Goal: Communication & Community: Answer question/provide support

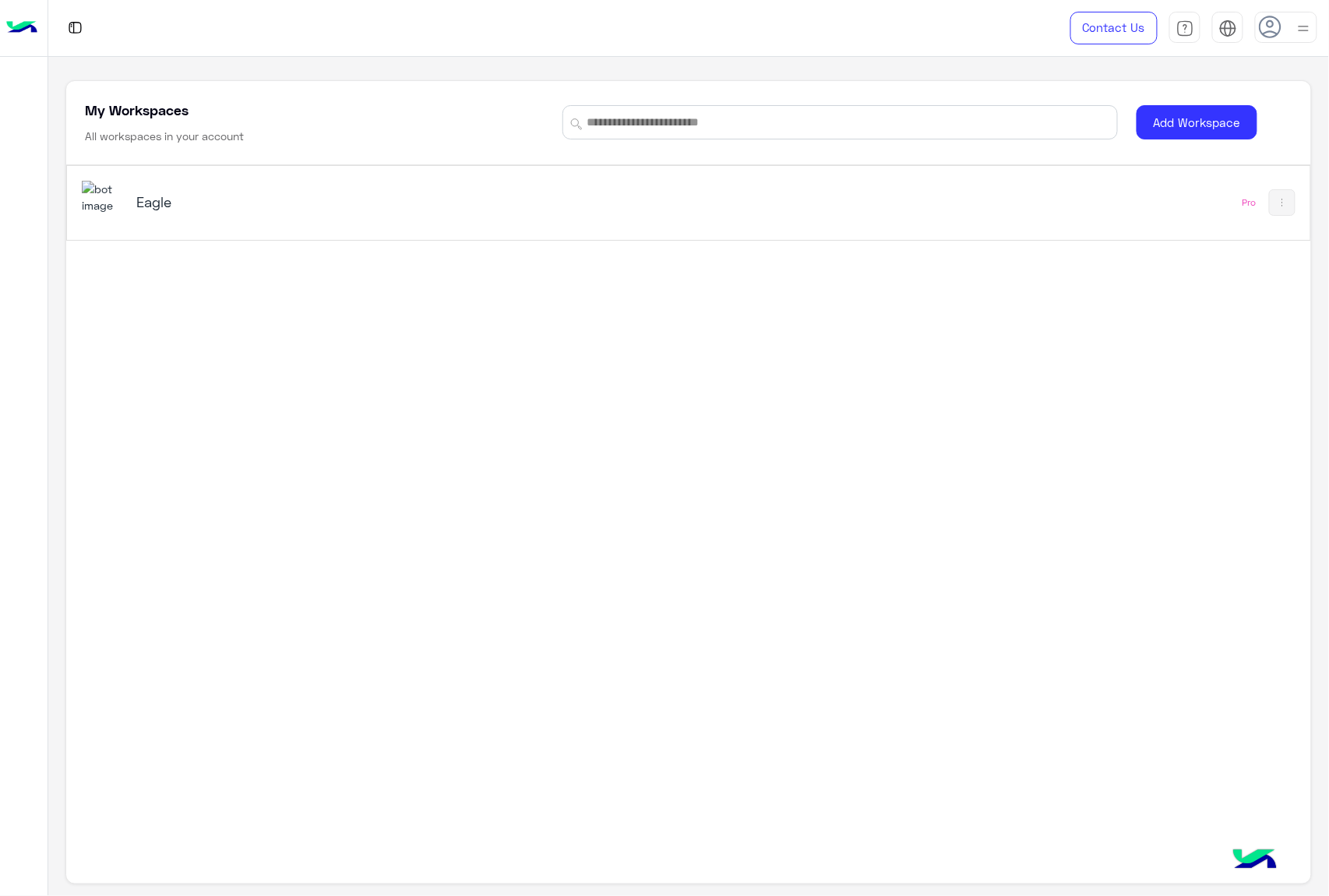
click at [148, 191] on div "Eagle" at bounding box center [446, 203] width 729 height 45
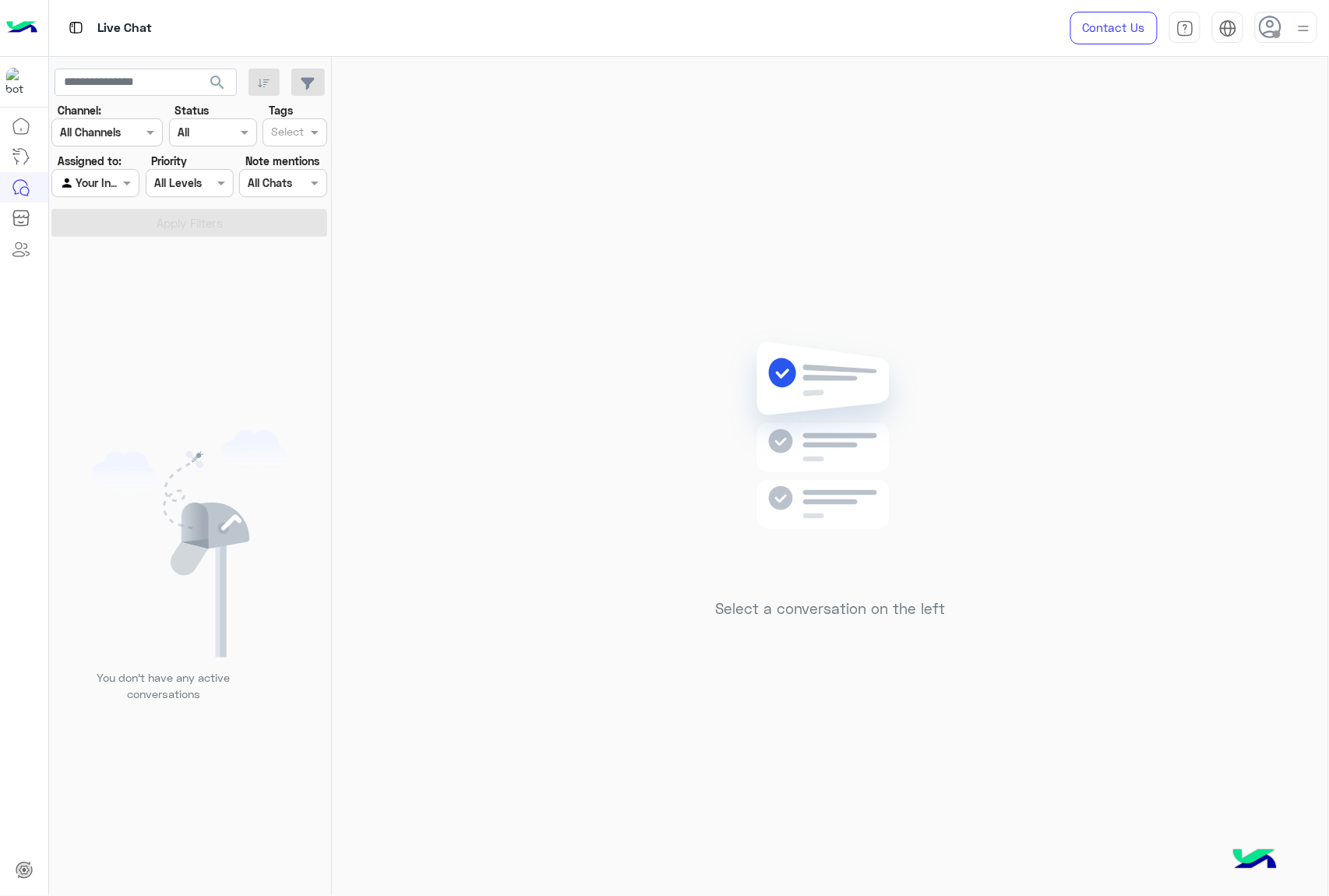
click at [1270, 33] on icon at bounding box center [1271, 27] width 23 height 23
click at [1247, 116] on label "Online" at bounding box center [1220, 119] width 170 height 28
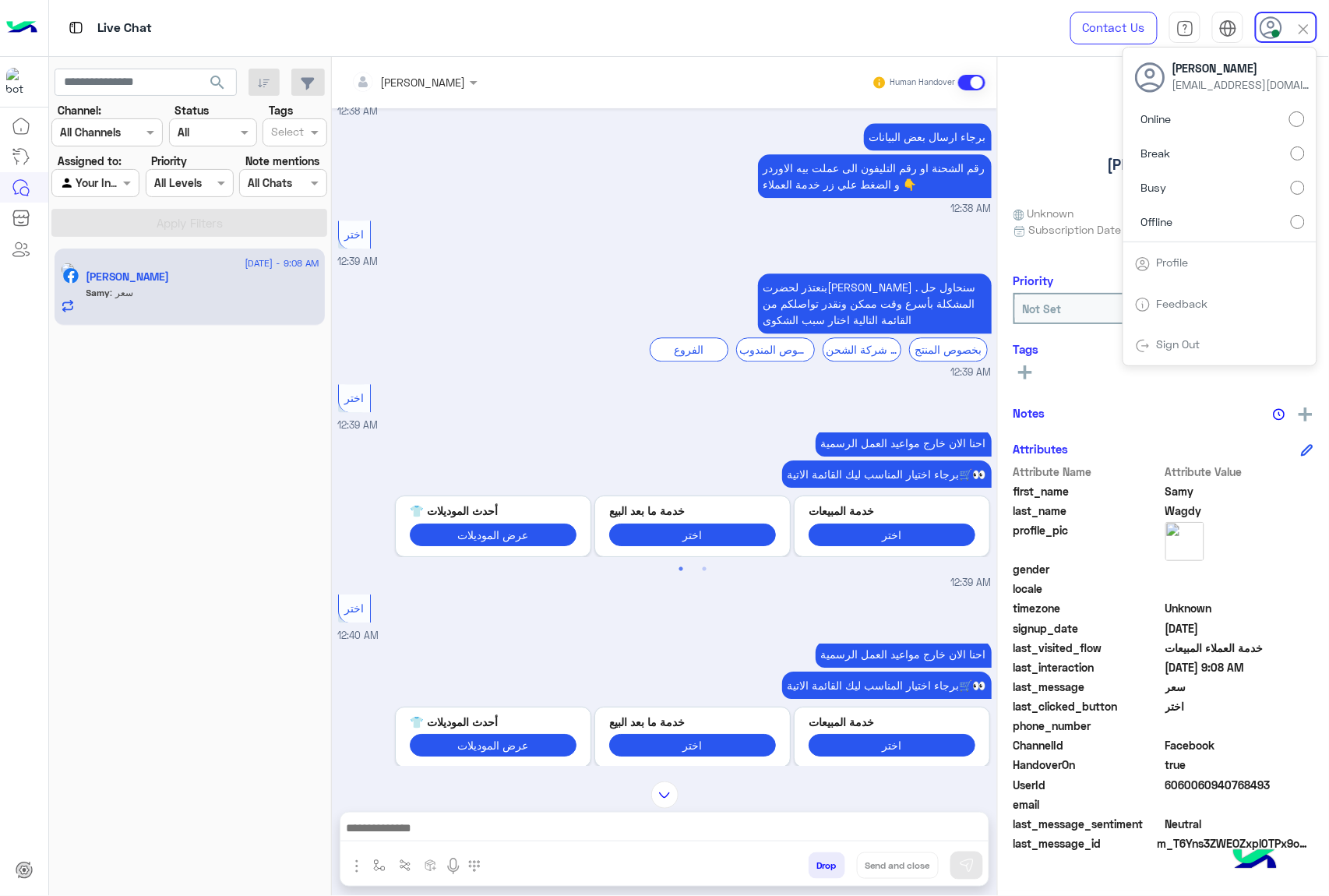
scroll to position [1696, 0]
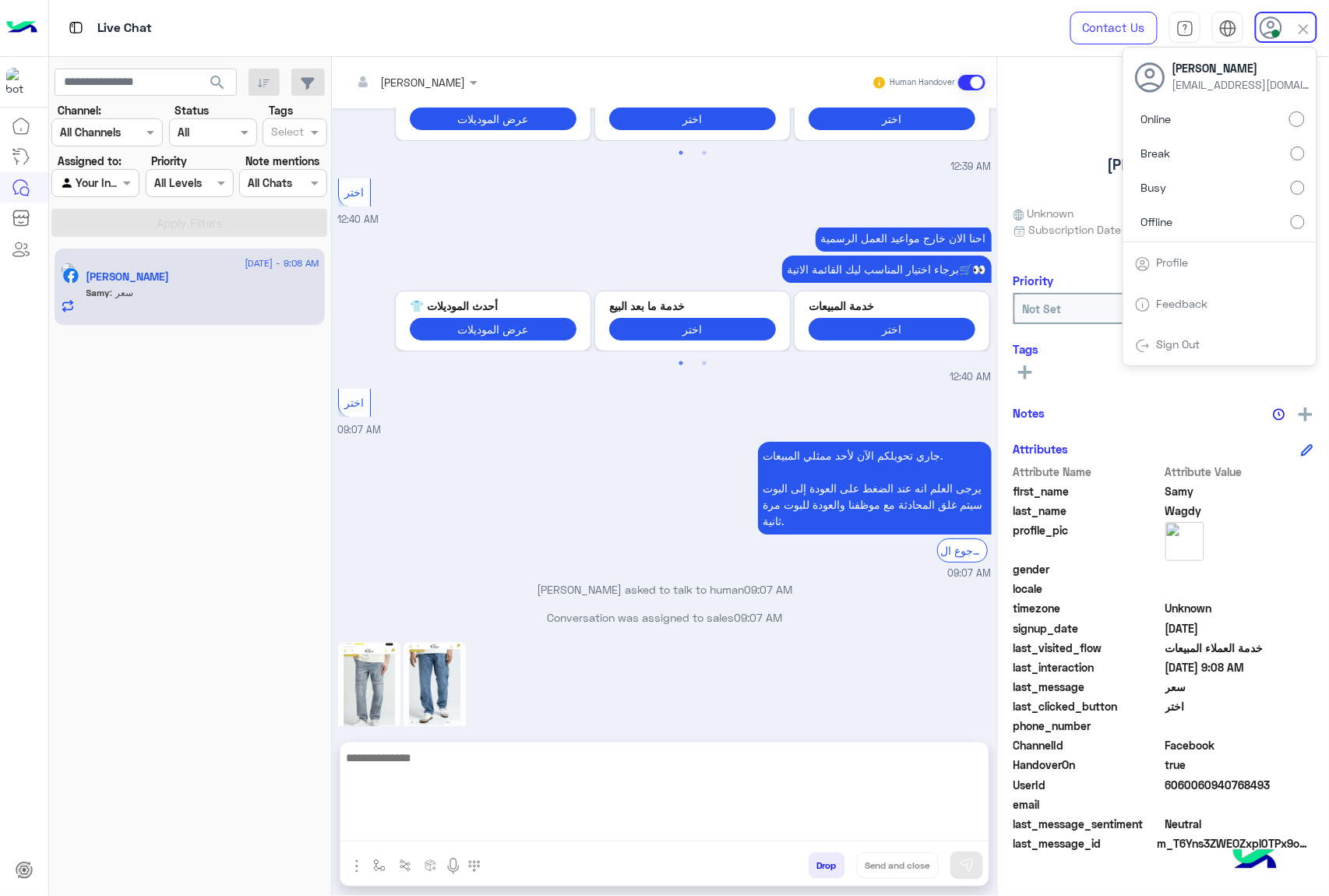
click at [527, 824] on textarea at bounding box center [664, 795] width 649 height 94
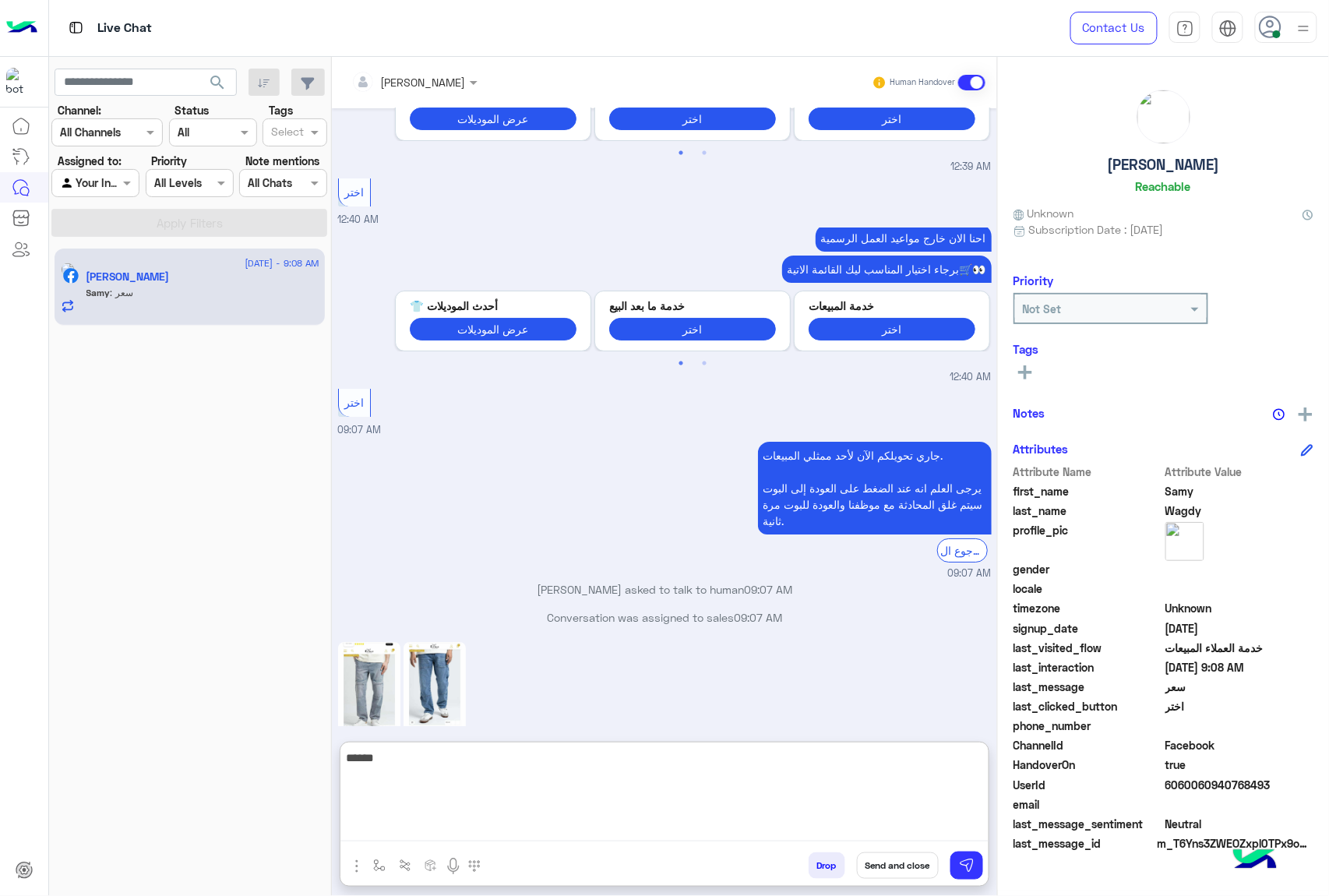
type textarea "*****"
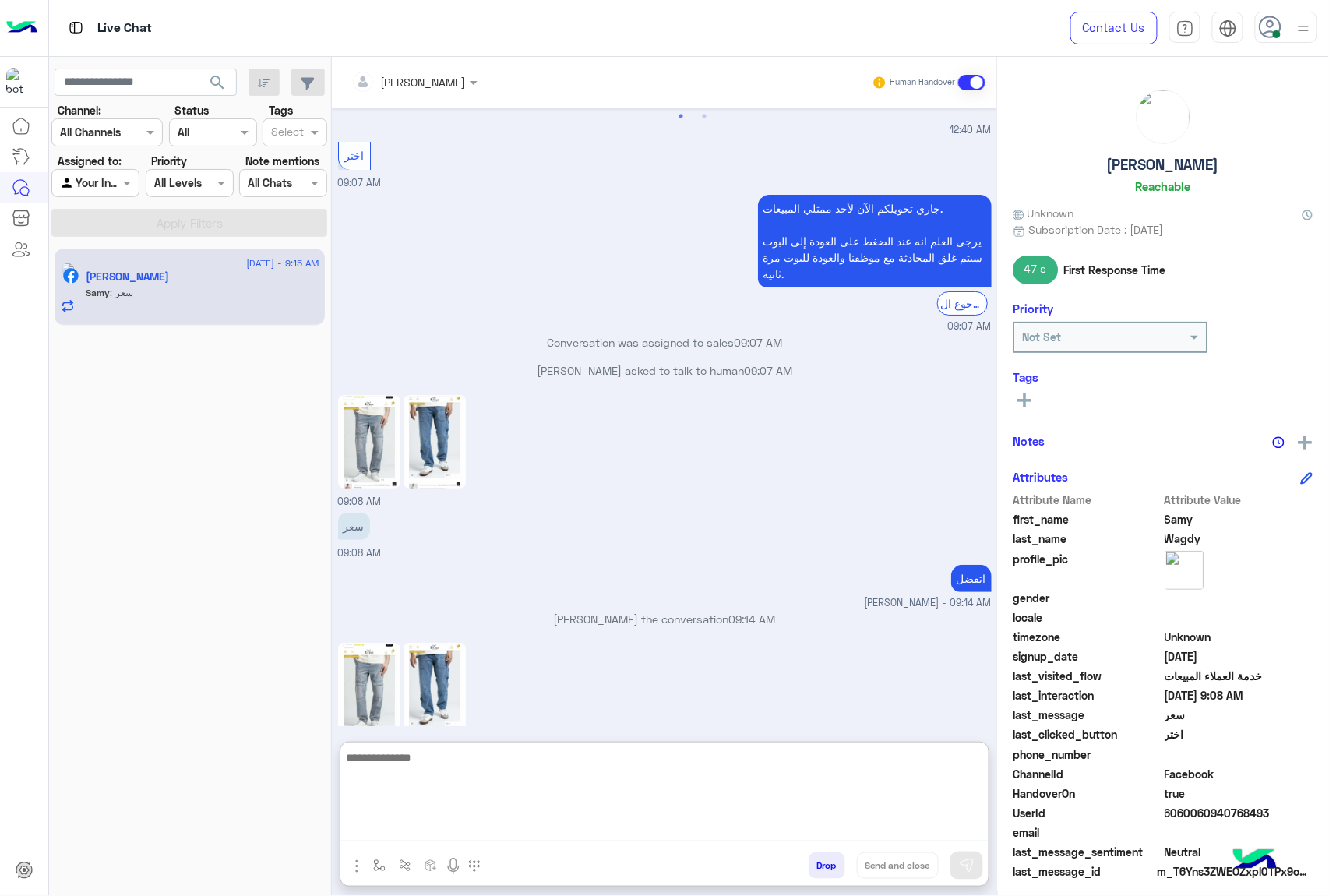
scroll to position [2014, 0]
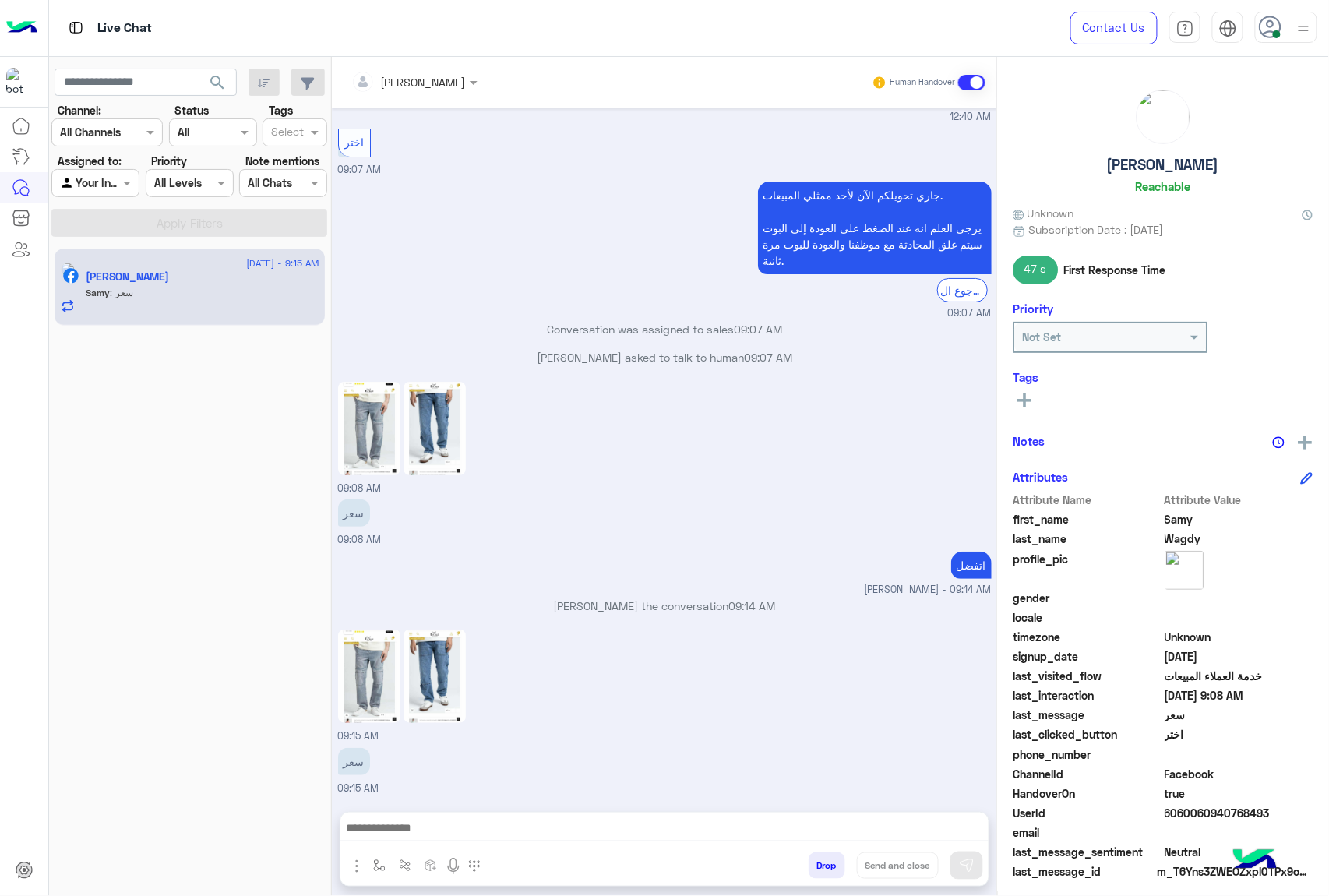
click at [434, 630] on img at bounding box center [435, 677] width 63 height 94
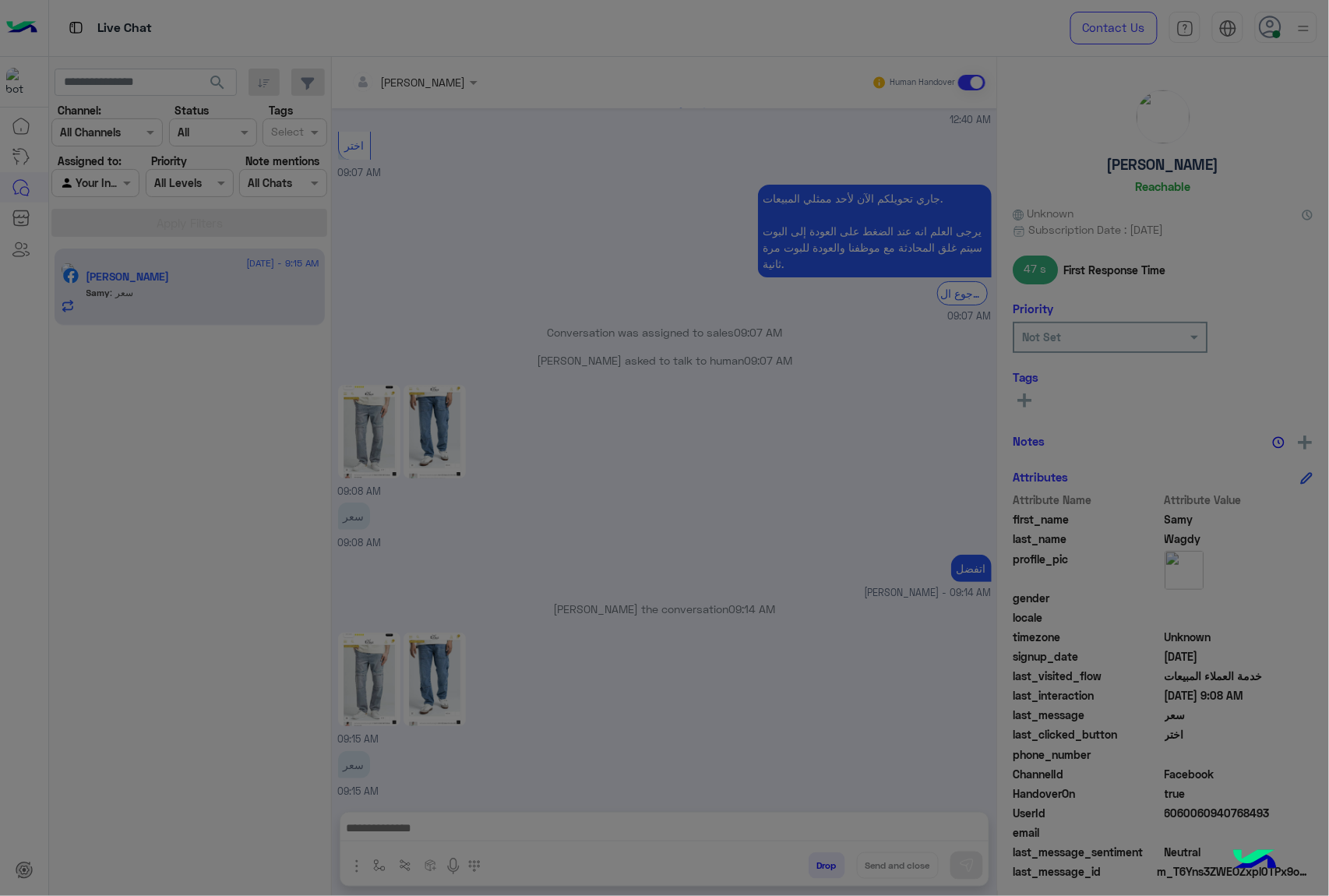
scroll to position [1942, 0]
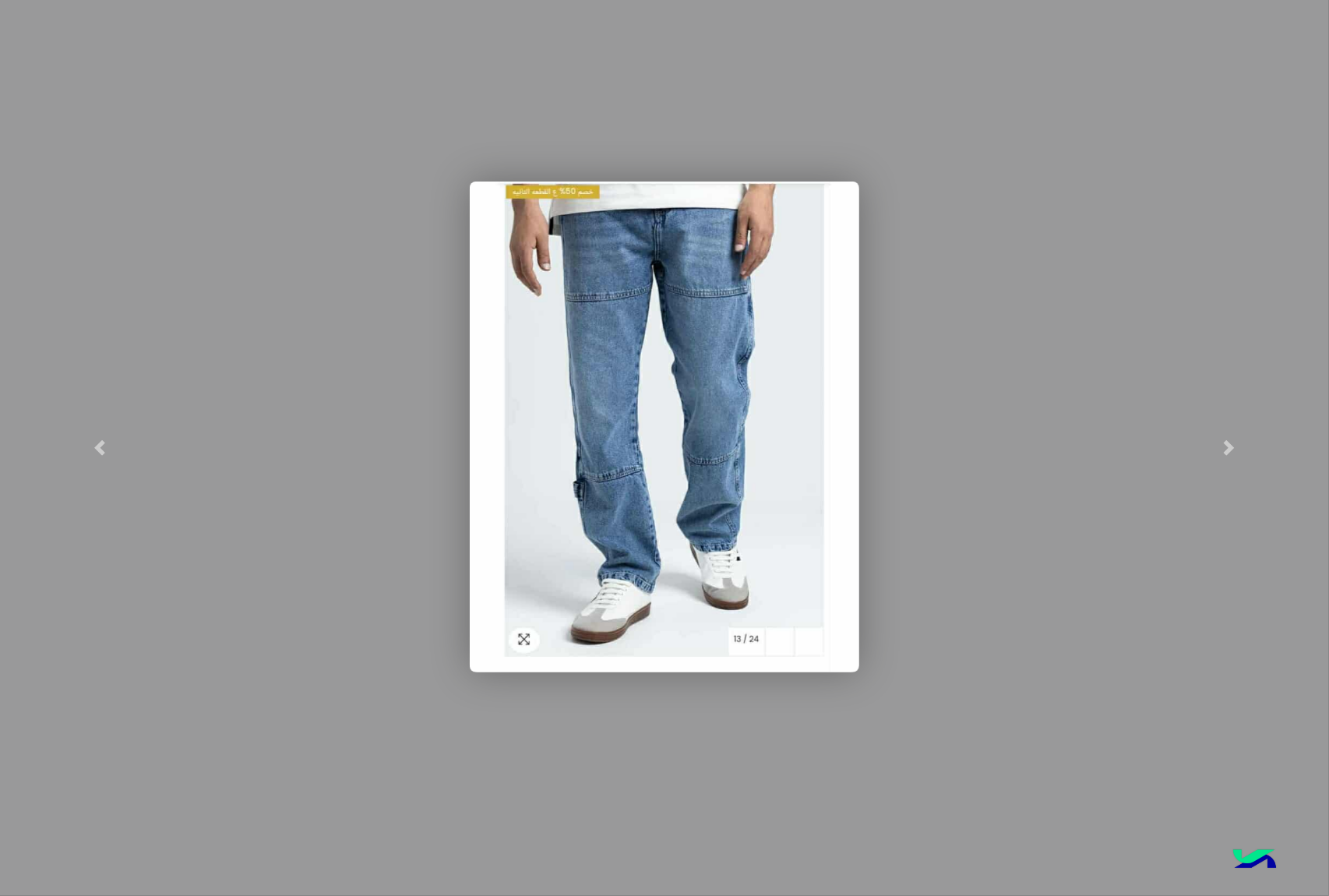
click at [935, 502] on modal-container at bounding box center [664, 448] width 1329 height 896
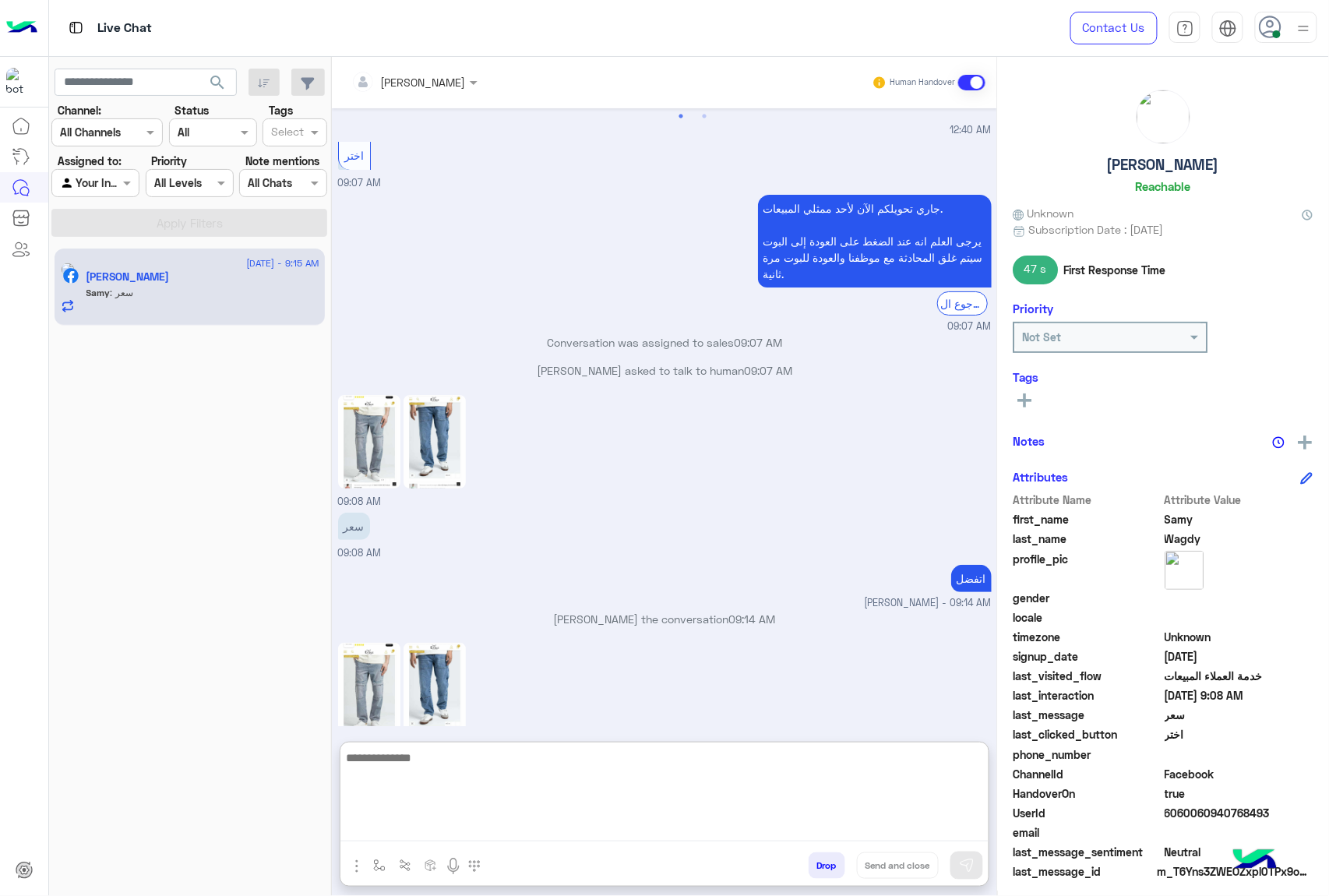
click at [649, 820] on textarea at bounding box center [664, 795] width 649 height 94
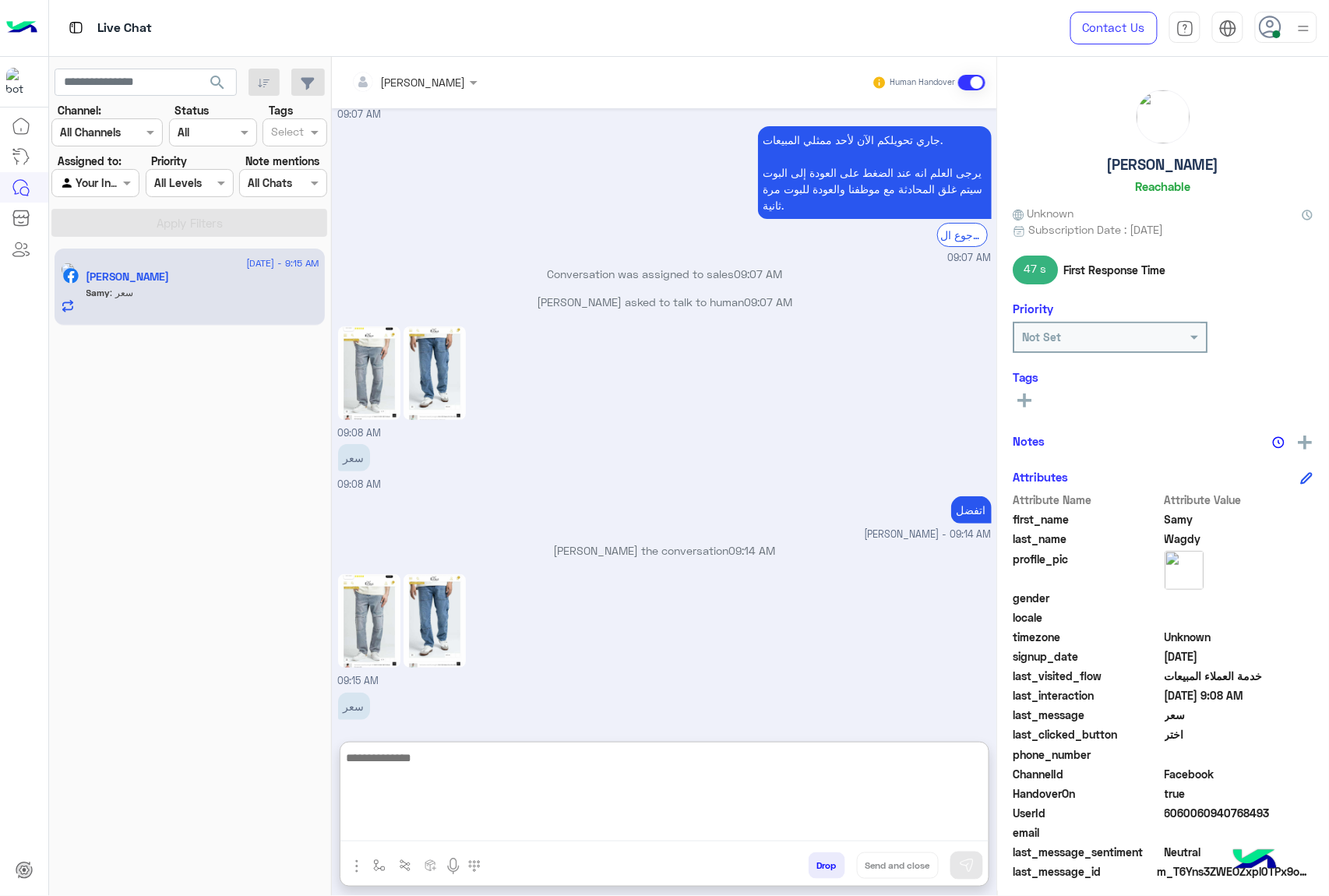
scroll to position [2014, 0]
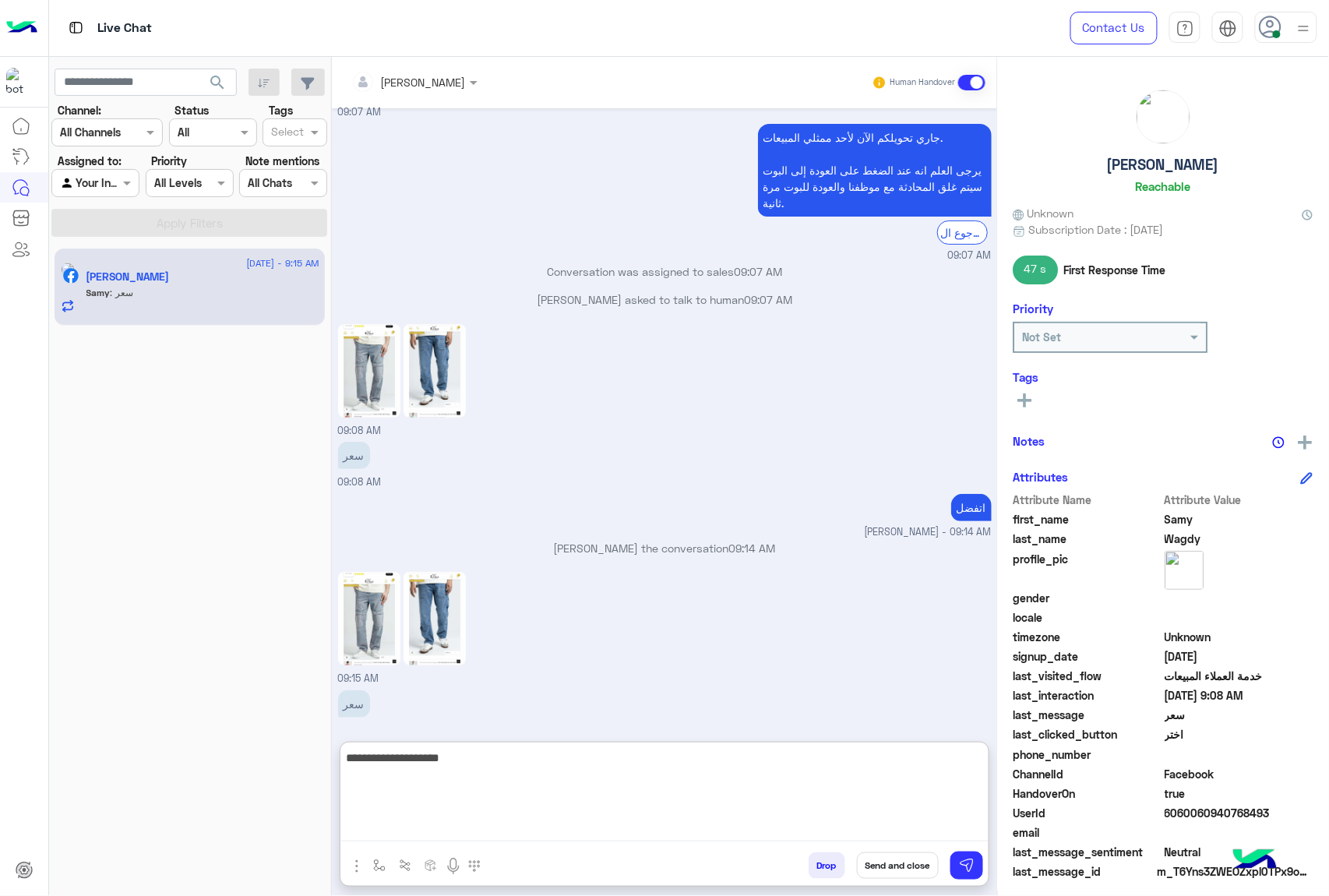
type textarea "**********"
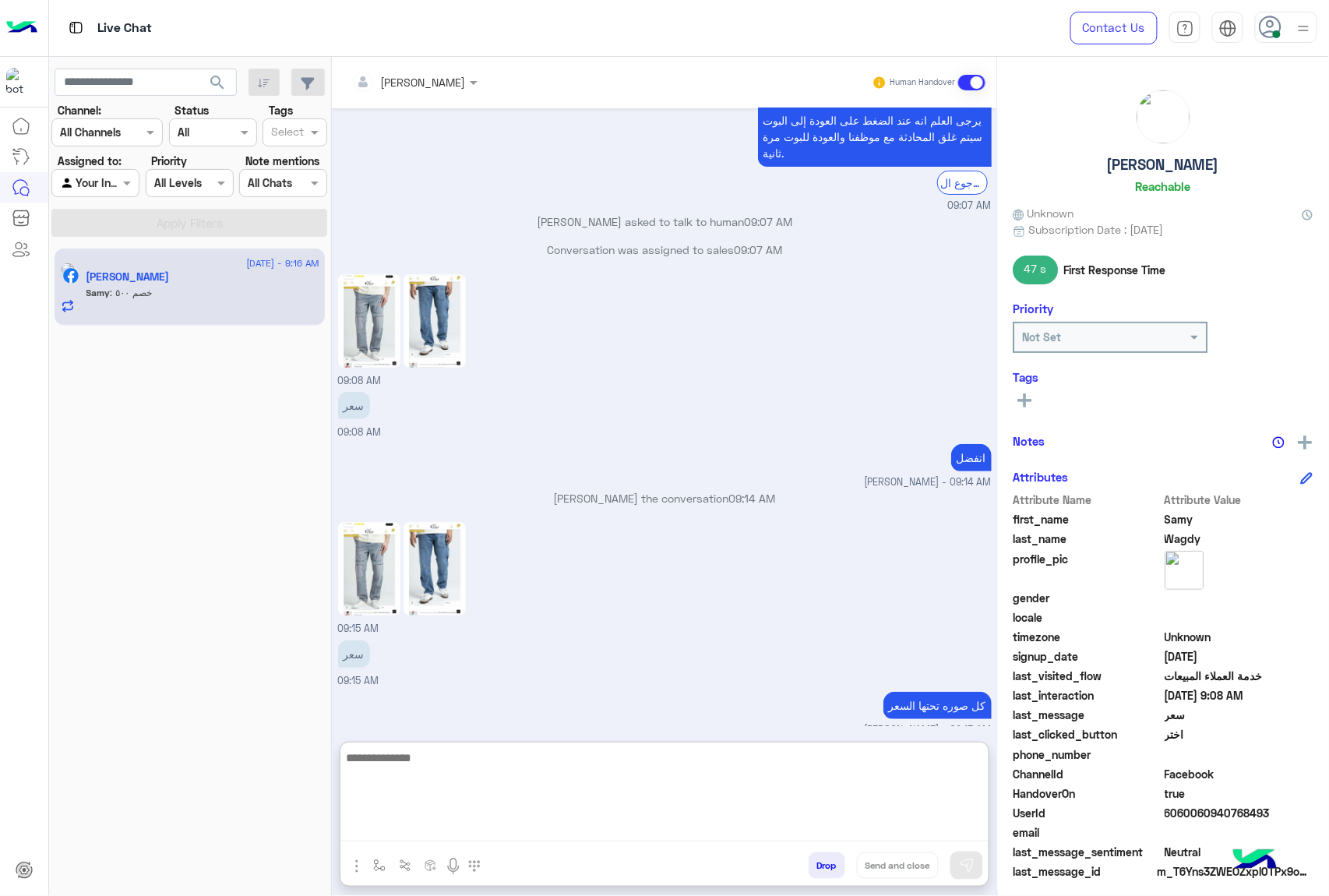
scroll to position [2218, 0]
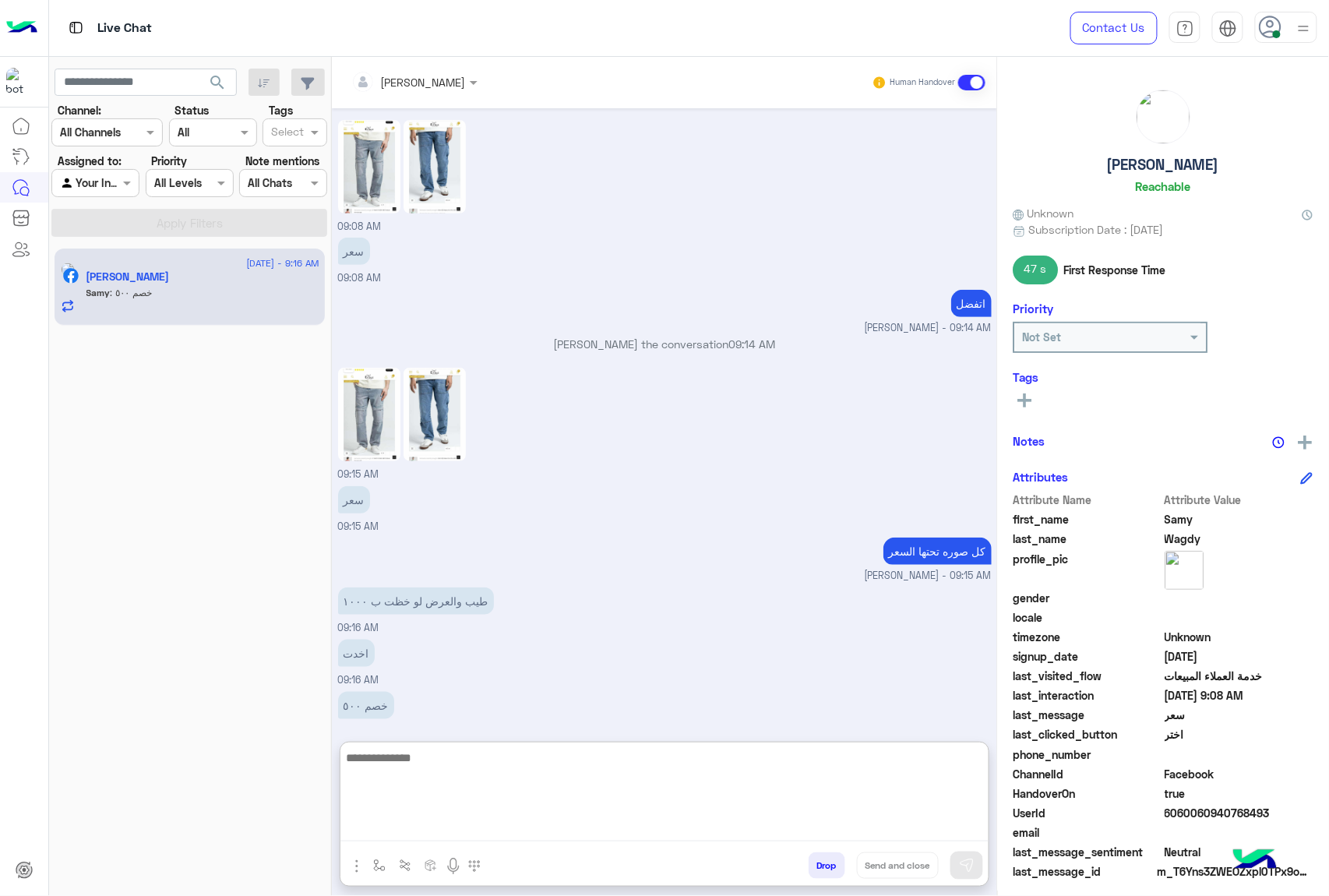
click at [568, 771] on textarea at bounding box center [664, 795] width 649 height 94
type textarea "*"
type textarea "**"
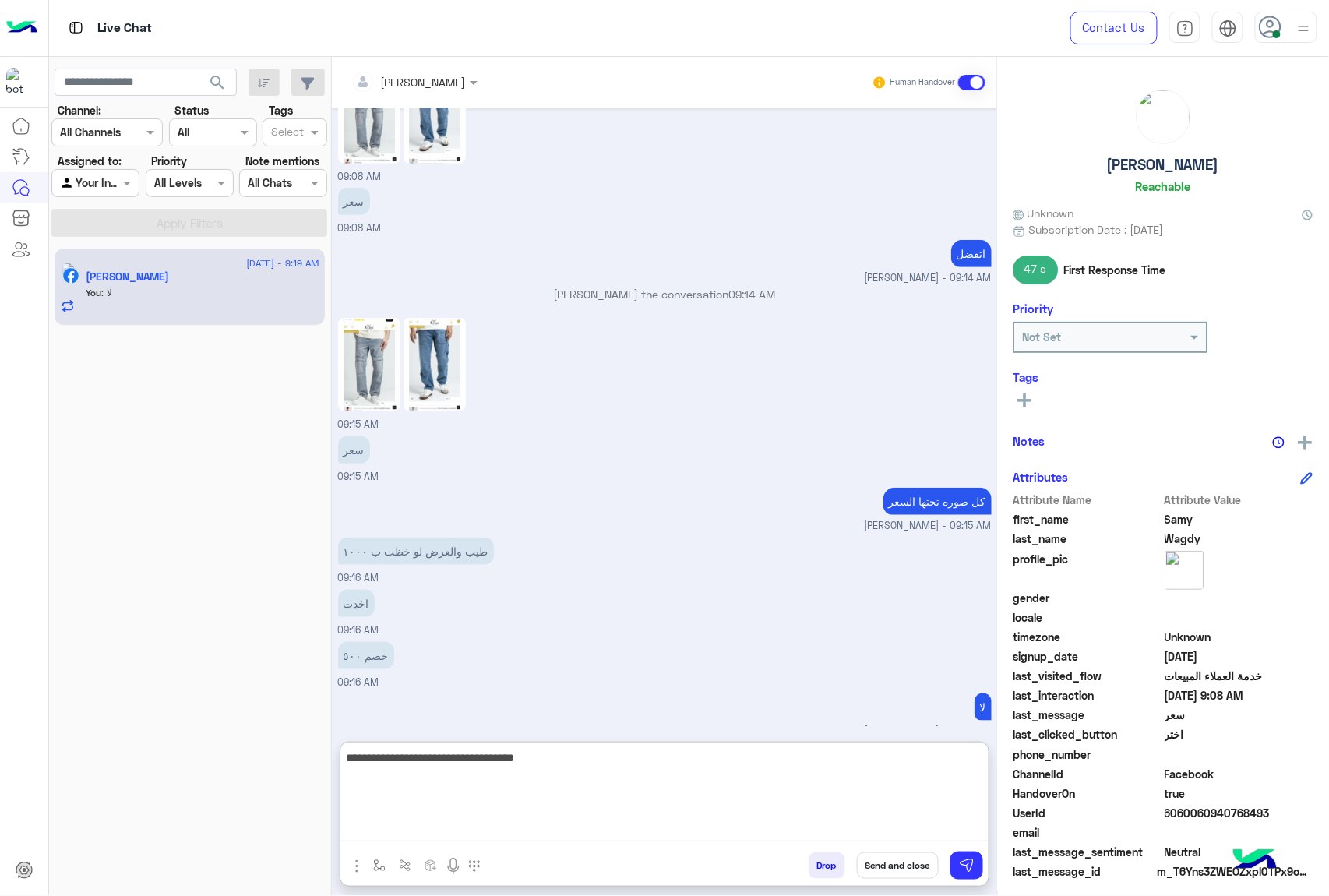
type textarea "**********"
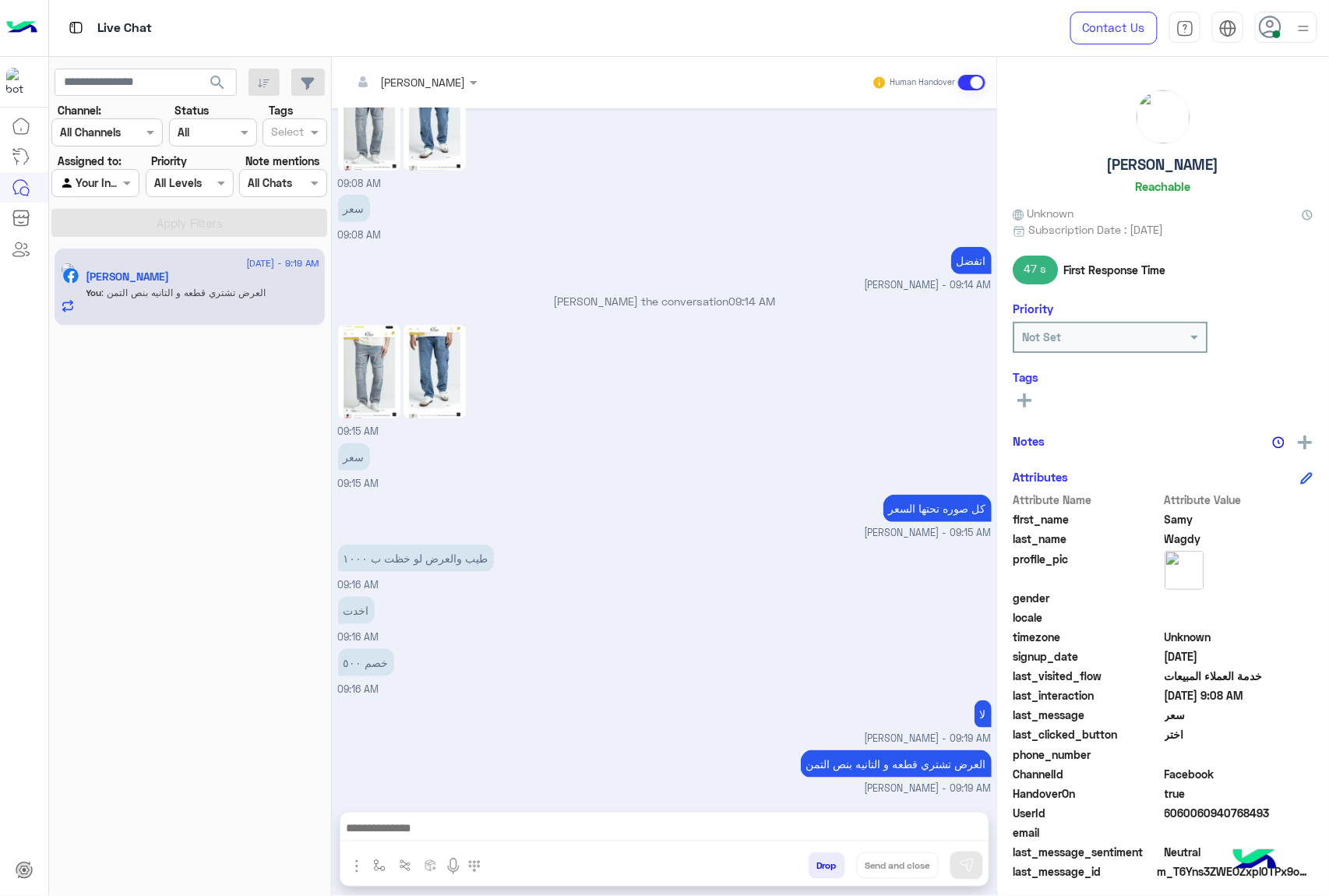
scroll to position [2247, 0]
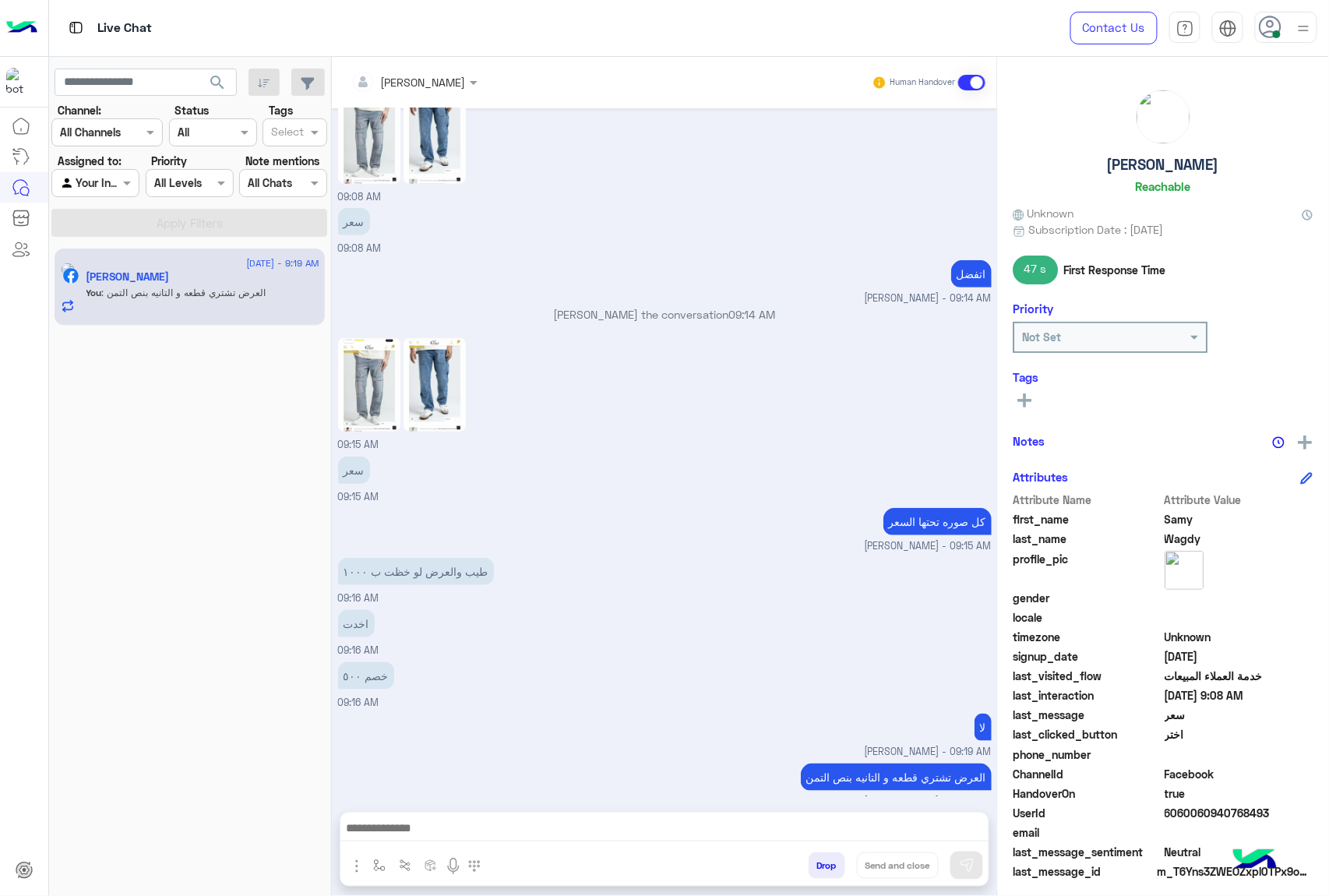
click at [693, 413] on div "09:15 AM" at bounding box center [665, 393] width 654 height 118
click at [809, 854] on button "Drop" at bounding box center [826, 866] width 36 height 27
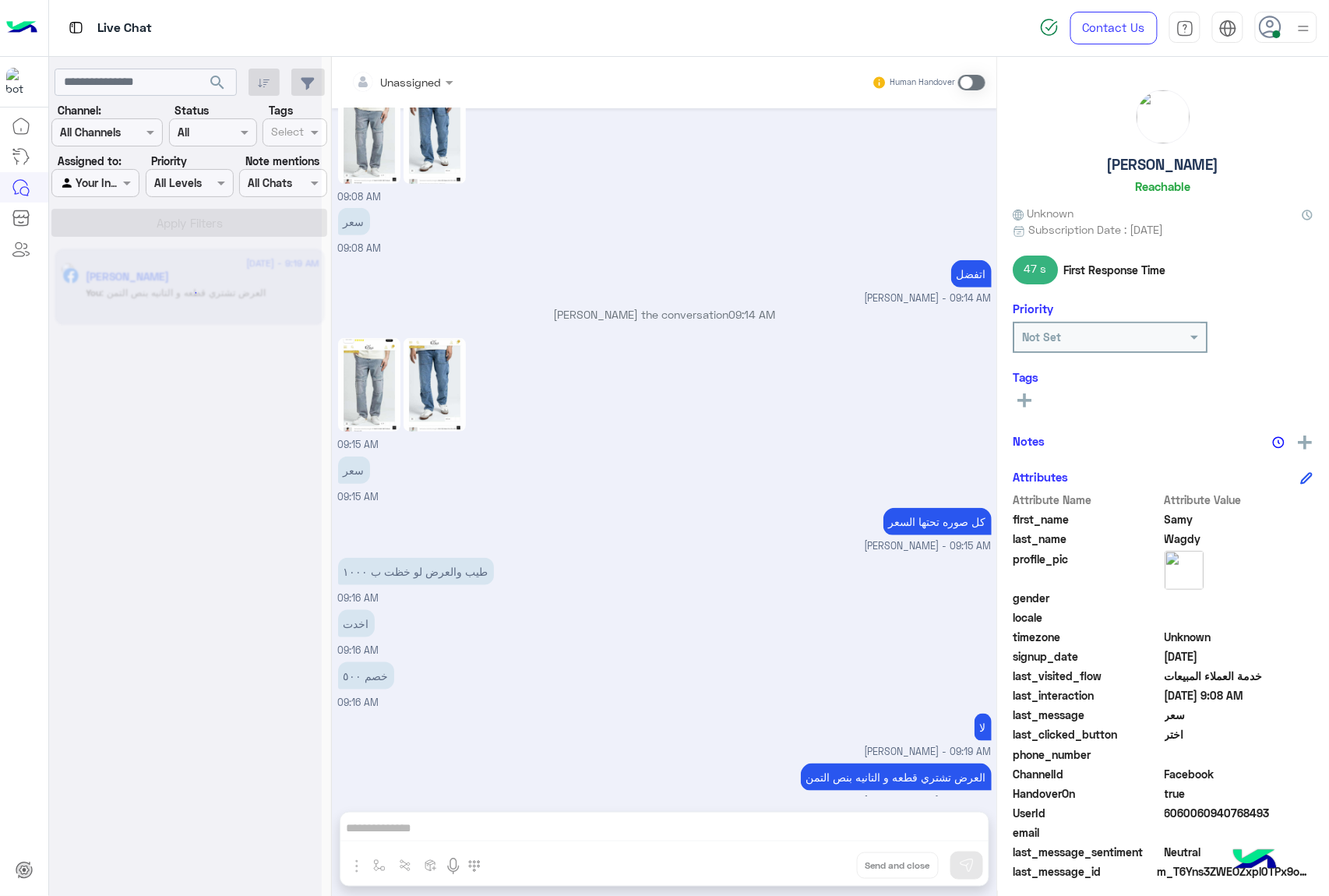
scroll to position [2275, 0]
